Goal: Information Seeking & Learning: Understand process/instructions

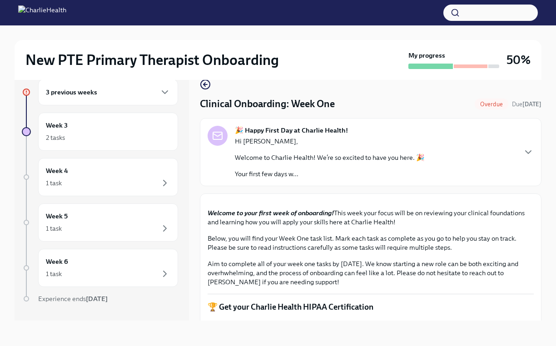
scroll to position [1022, 0]
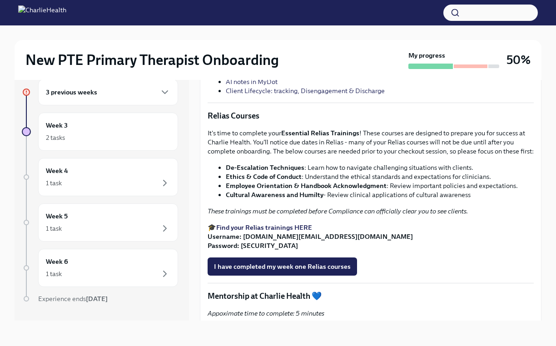
click at [267, 59] on link "Clinical and Client Documentation" at bounding box center [276, 54] width 100 height 8
click at [255, 68] on link "Treatment planning, Goals and Objectives" at bounding box center [286, 64] width 121 height 8
click at [394, 250] on div "It's time to complete your Essential Relias Trainings ! These courses are desig…" at bounding box center [371, 190] width 326 height 122
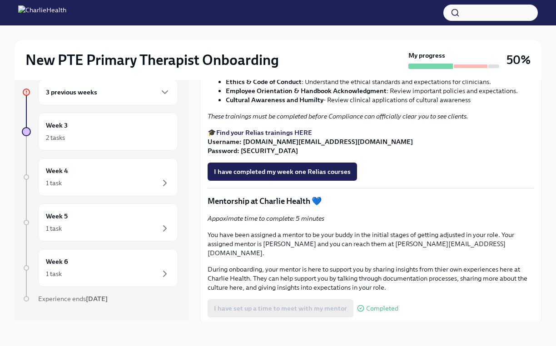
scroll to position [1121, 0]
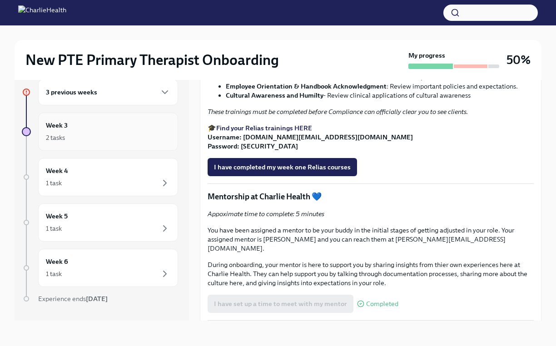
click at [126, 136] on div "2 tasks" at bounding box center [108, 137] width 125 height 11
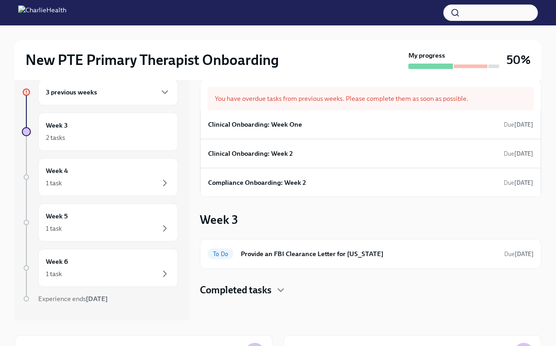
click at [123, 93] on div "3 previous weeks" at bounding box center [108, 92] width 125 height 11
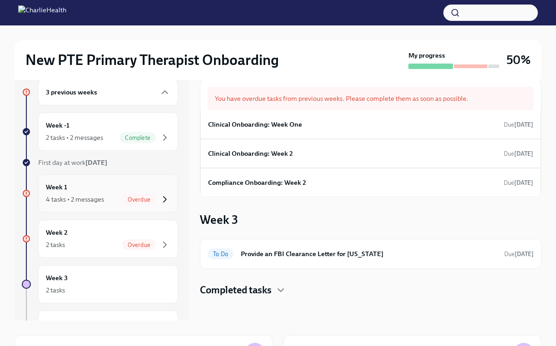
click at [161, 202] on icon "button" at bounding box center [165, 199] width 11 height 11
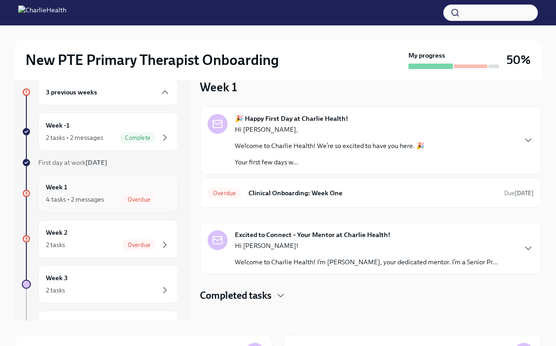
click at [156, 201] on div "Overdue" at bounding box center [146, 199] width 48 height 11
click at [316, 258] on p "Welcome to Charlie Health! I’m [PERSON_NAME], your dedicated mentor. I’m a Seni…" at bounding box center [366, 262] width 263 height 9
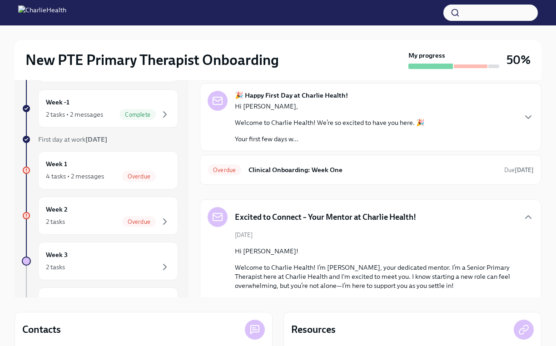
scroll to position [37, 0]
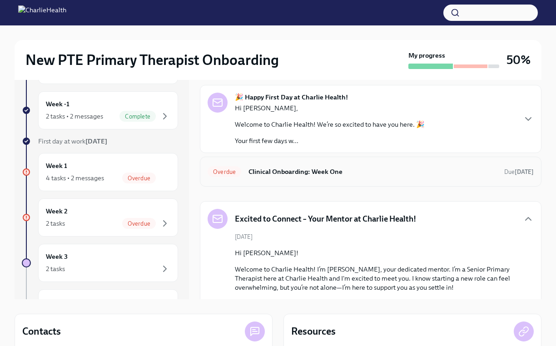
click at [361, 175] on h6 "Clinical Onboarding: Week One" at bounding box center [373, 172] width 249 height 10
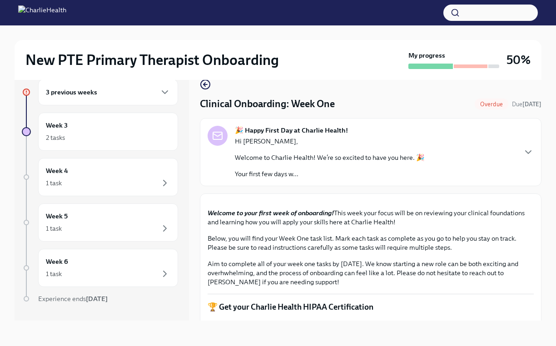
scroll to position [15, 0]
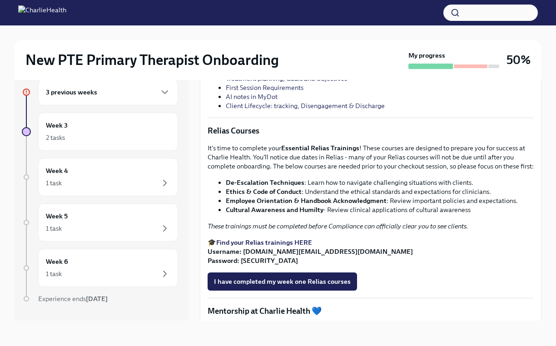
scroll to position [1011, 0]
